Goal: Task Accomplishment & Management: Complete application form

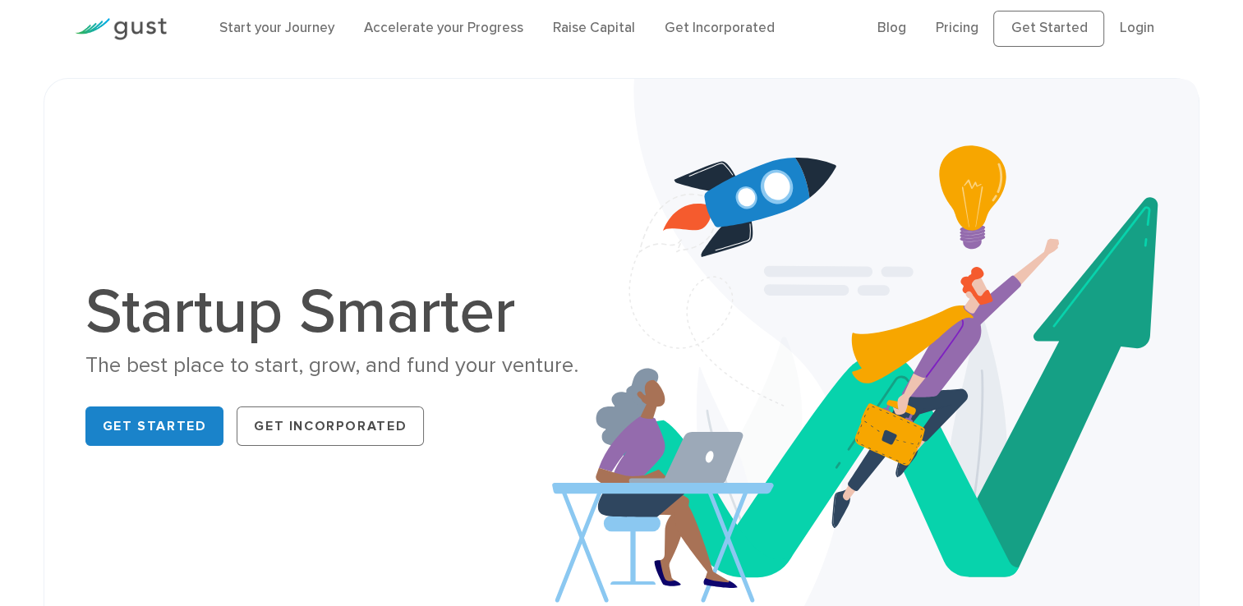
scroll to position [20, 0]
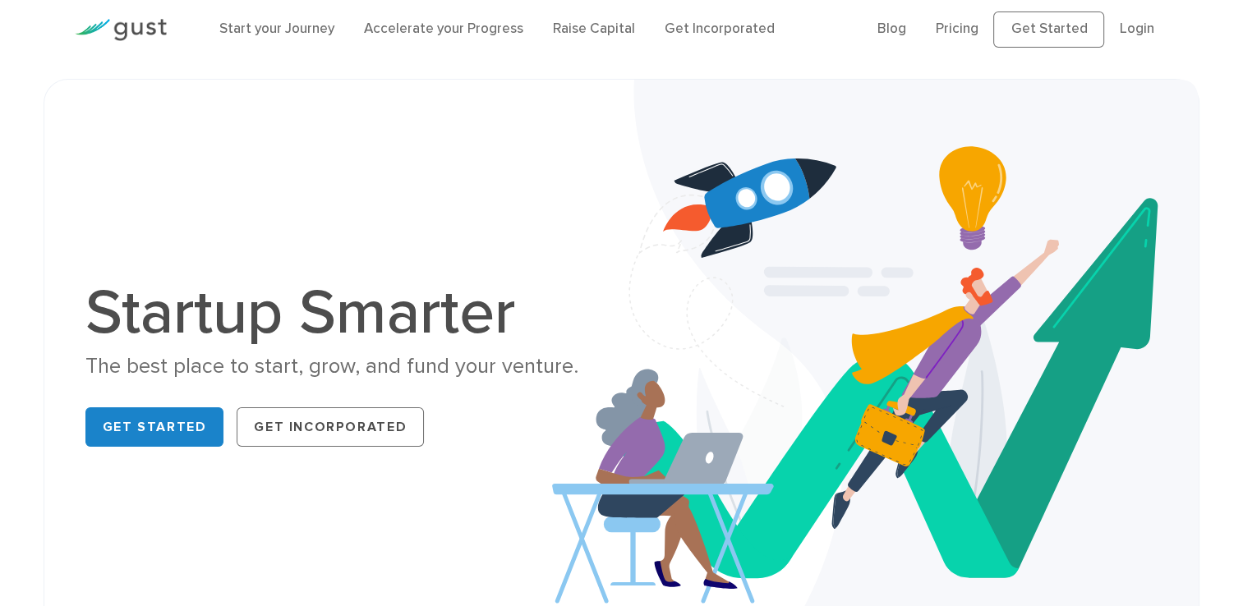
click at [602, 48] on div "Start your Journey Accelerate your Progress Raise Capital Get Incorporated" at bounding box center [536, 29] width 659 height 54
click at [607, 23] on link "Raise Capital" at bounding box center [594, 29] width 82 height 16
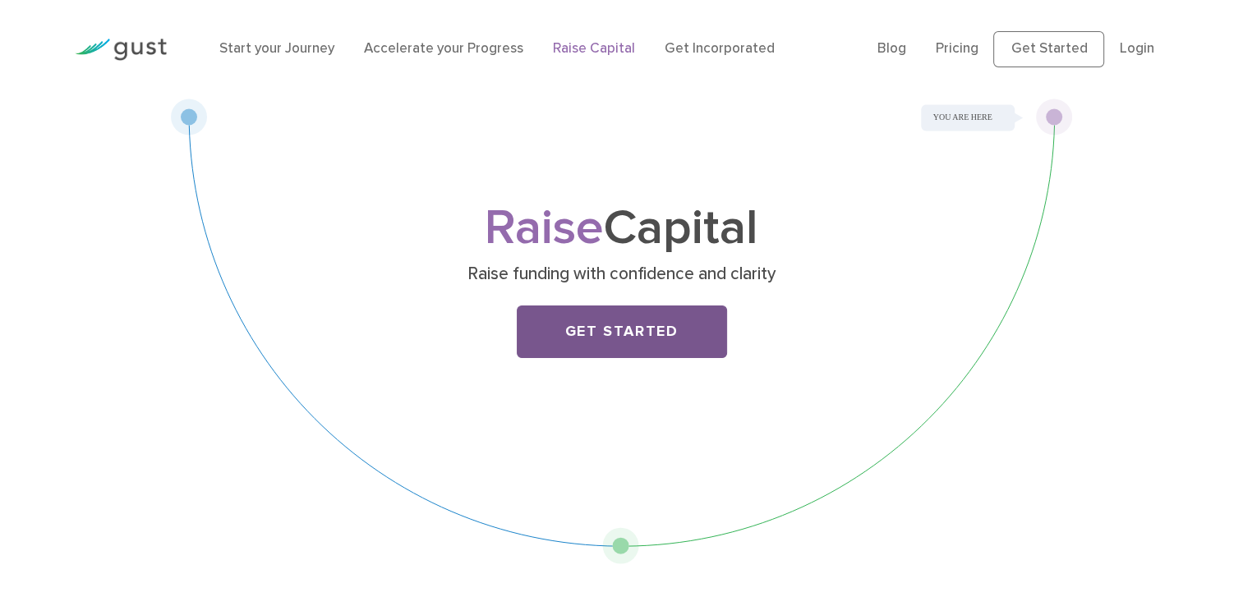
click at [621, 343] on link "Get Started" at bounding box center [622, 332] width 210 height 53
click at [620, 340] on link "Get Started" at bounding box center [622, 332] width 210 height 53
